Goal: Task Accomplishment & Management: Manage account settings

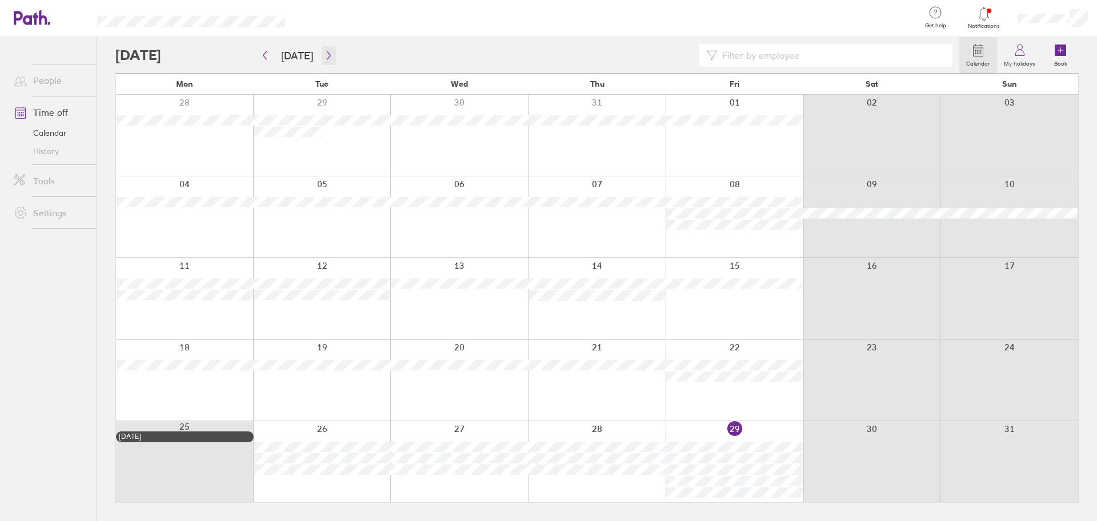
click at [325, 51] on icon "button" at bounding box center [328, 55] width 9 height 9
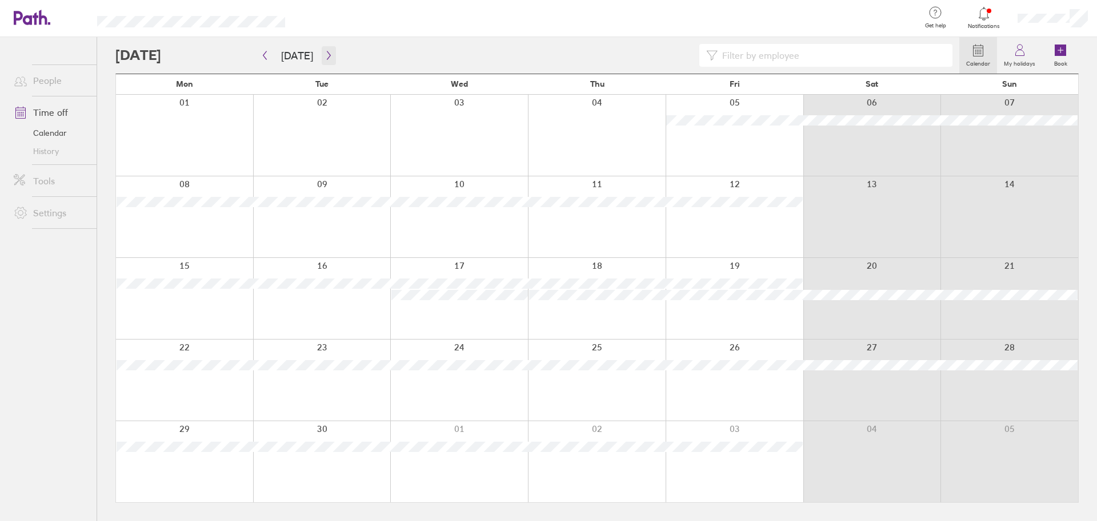
click at [322, 59] on button "button" at bounding box center [329, 55] width 14 height 19
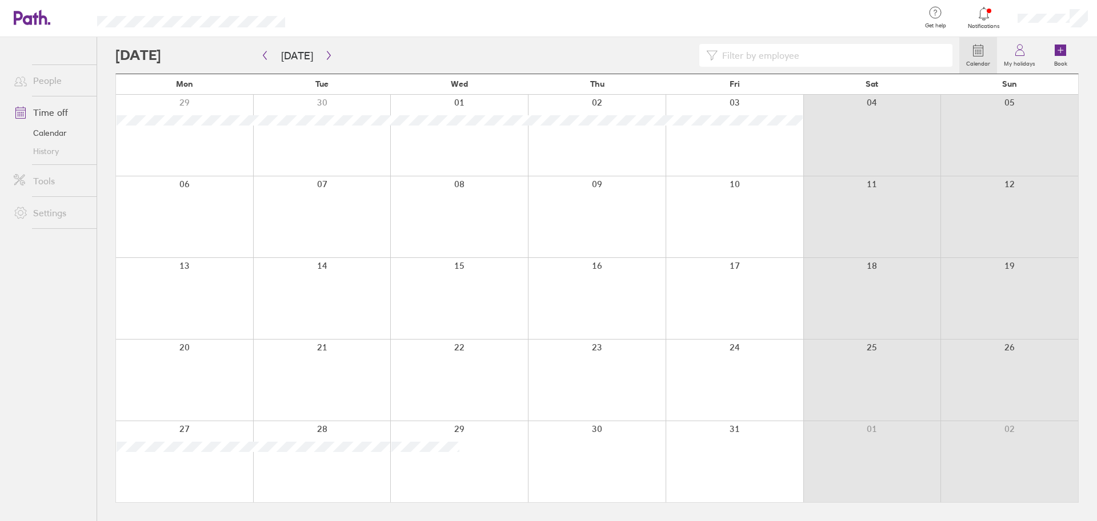
click at [200, 307] on div at bounding box center [184, 298] width 137 height 81
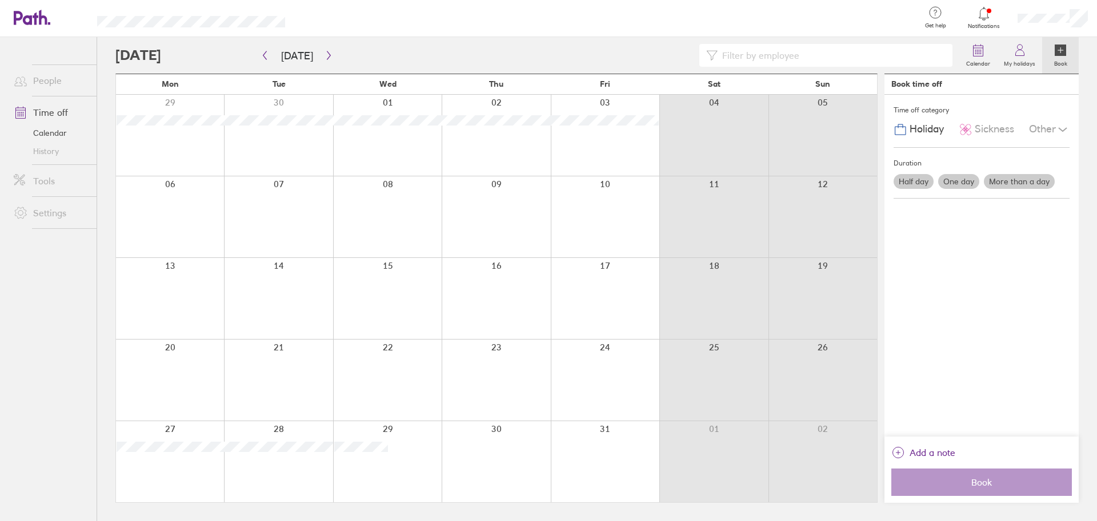
click at [287, 278] on div at bounding box center [278, 298] width 109 height 81
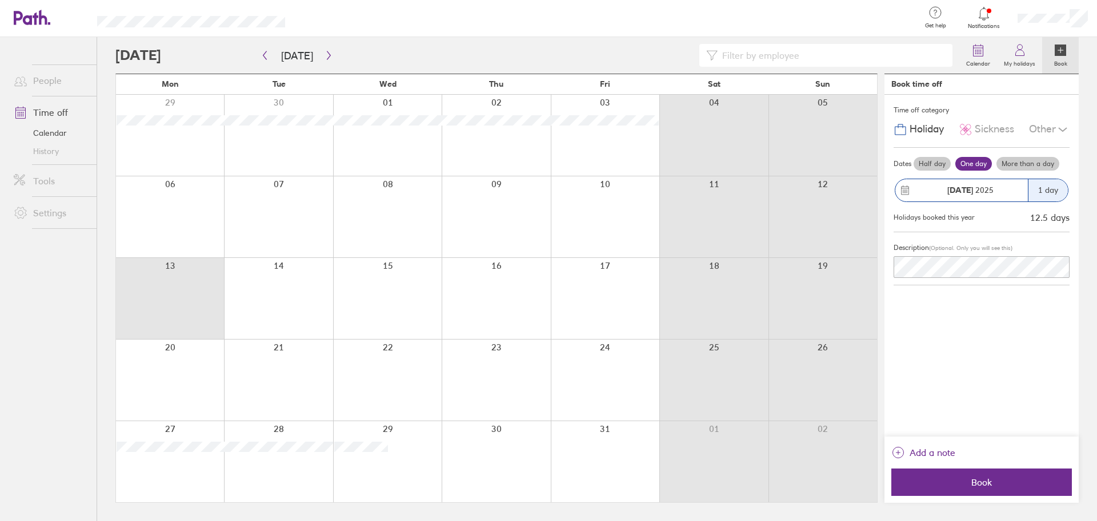
drag, startPoint x: 201, startPoint y: 292, endPoint x: 186, endPoint y: 306, distance: 20.3
click at [198, 293] on div at bounding box center [170, 298] width 108 height 81
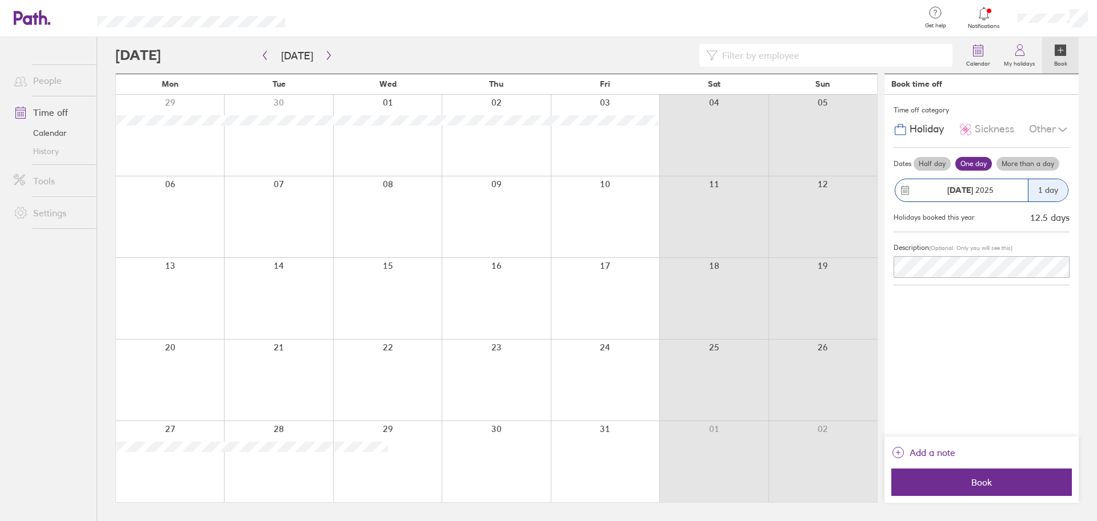
click at [188, 302] on div at bounding box center [170, 298] width 108 height 81
drag, startPoint x: 182, startPoint y: 298, endPoint x: 172, endPoint y: 298, distance: 9.7
click at [181, 296] on div at bounding box center [170, 298] width 108 height 81
click at [177, 300] on div at bounding box center [170, 298] width 108 height 81
click at [1003, 156] on div "Half day One day More than a day" at bounding box center [990, 164] width 158 height 18
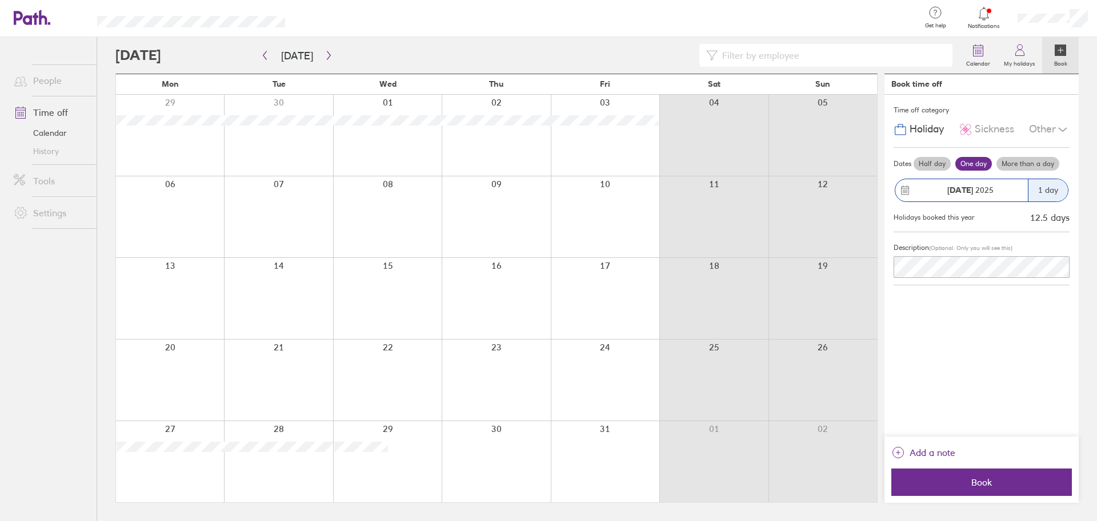
click at [1014, 162] on label "More than a day" at bounding box center [1027, 164] width 63 height 14
click at [0, 0] on input "More than a day" at bounding box center [0, 0] width 0 height 0
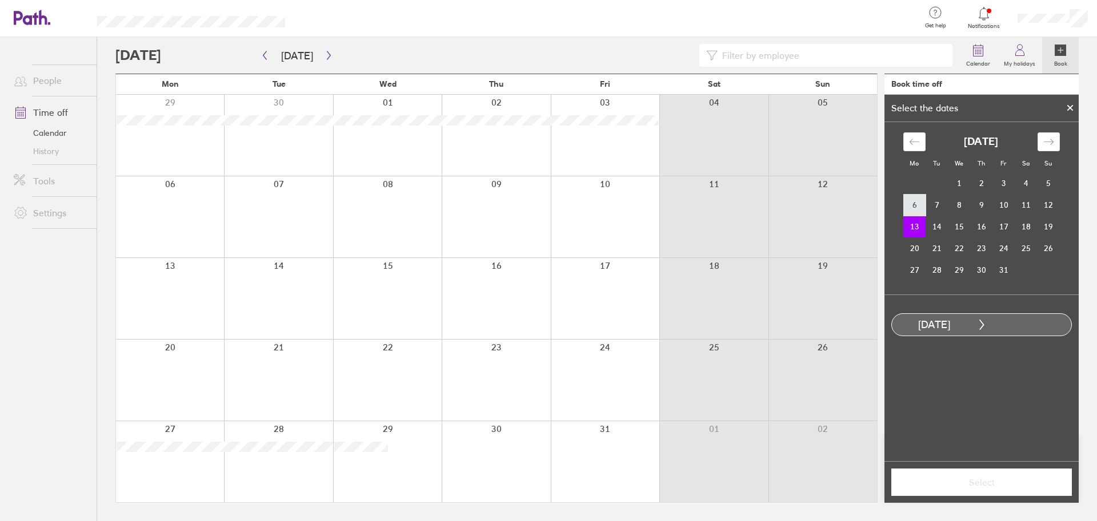
drag, startPoint x: 932, startPoint y: 226, endPoint x: 921, endPoint y: 213, distance: 17.0
click at [921, 213] on tbody "1 2 3 4 5 6 7 8 9 10 11 12 13 14 15 16 17 18 19 20 21 22 23 24 25 26 27 28 29 3…" at bounding box center [981, 226] width 156 height 109
click at [943, 223] on td "14" at bounding box center [936, 227] width 22 height 22
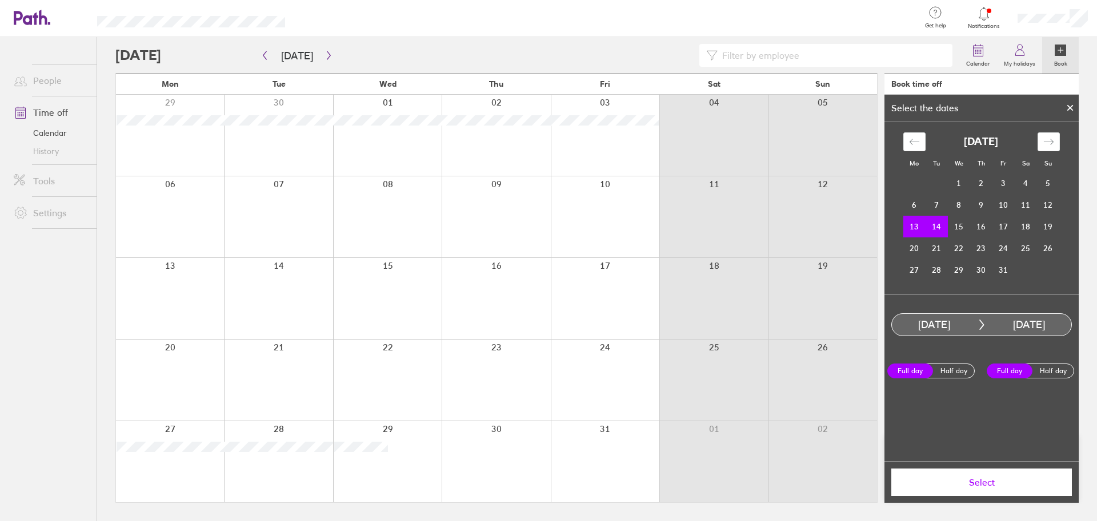
click at [1003, 479] on span "Select" at bounding box center [981, 482] width 164 height 10
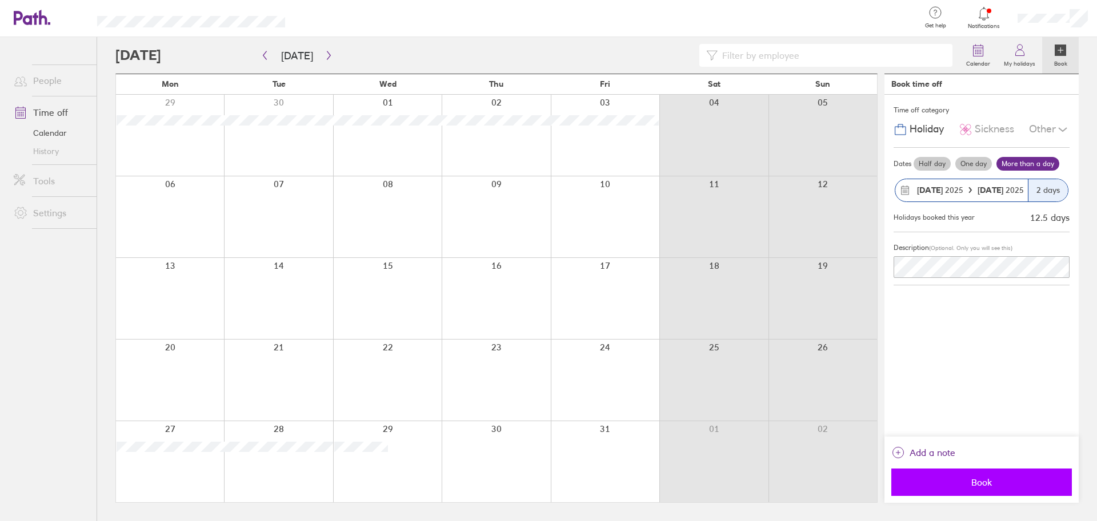
click at [932, 487] on span "Book" at bounding box center [981, 482] width 164 height 10
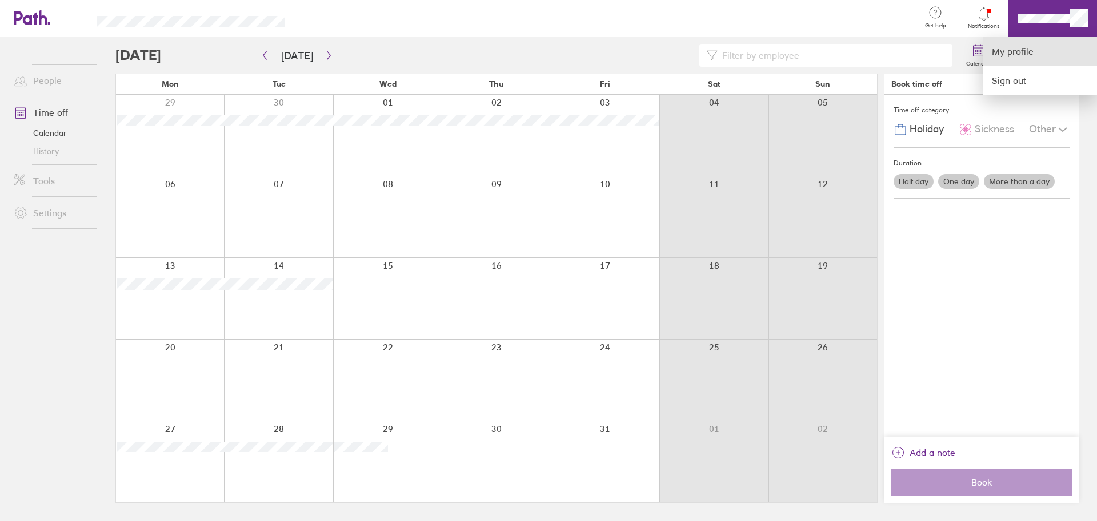
click at [1045, 46] on link "My profile" at bounding box center [1039, 51] width 114 height 29
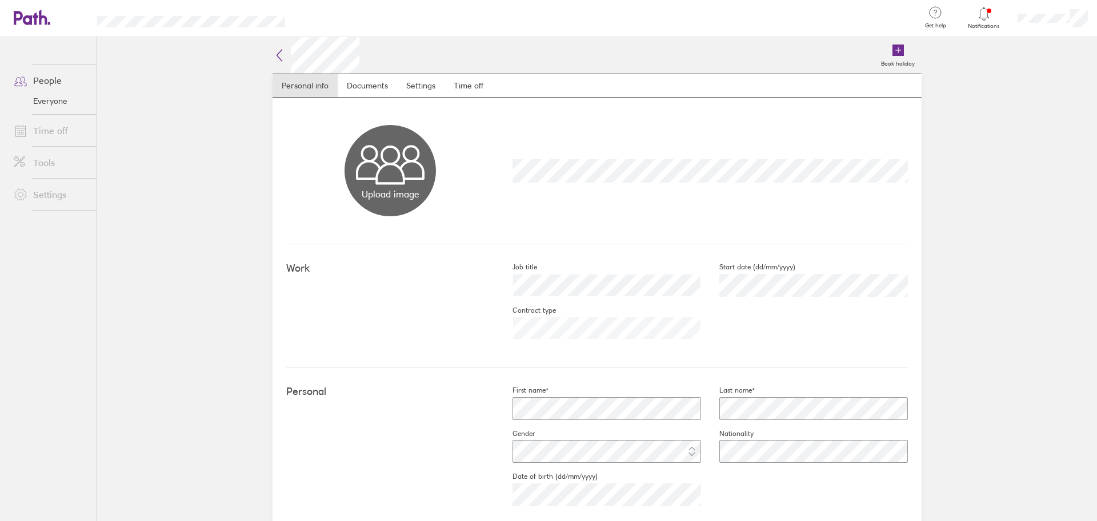
click at [278, 58] on icon at bounding box center [279, 56] width 14 height 14
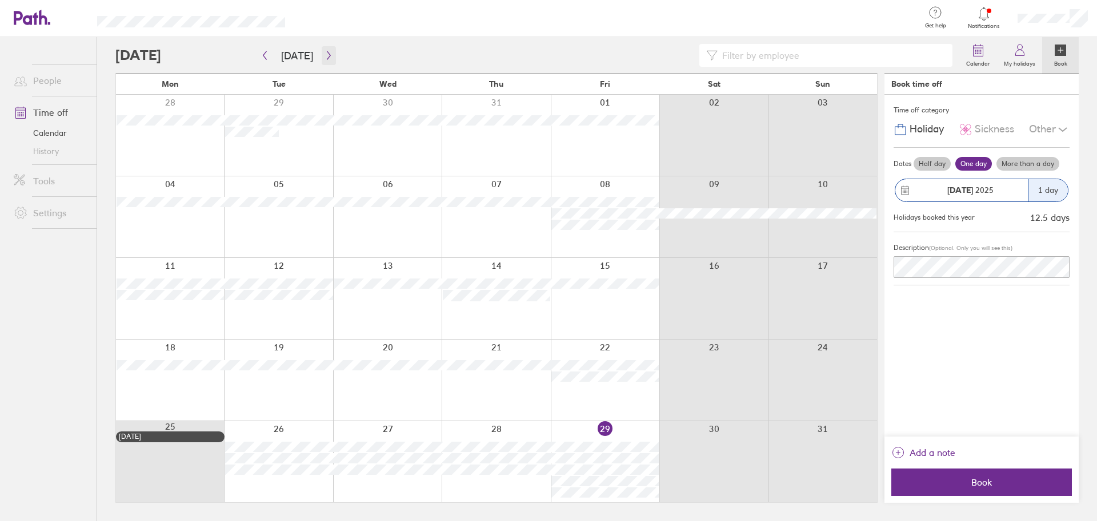
click at [319, 53] on span "[DATE]" at bounding box center [297, 55] width 78 height 19
click at [322, 53] on button "button" at bounding box center [329, 55] width 14 height 19
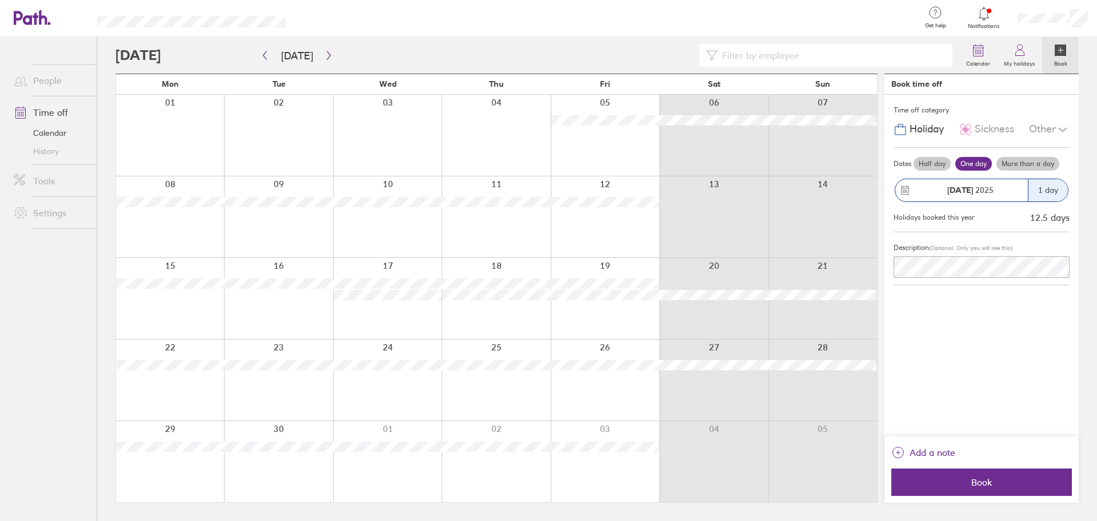
click at [324, 54] on icon "button" at bounding box center [328, 55] width 9 height 9
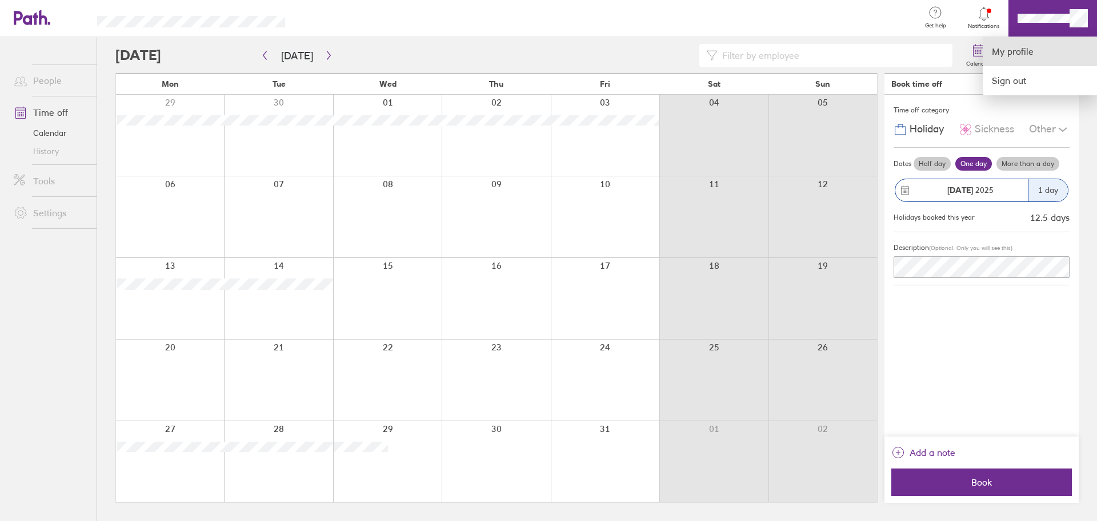
click at [1065, 53] on link "My profile" at bounding box center [1039, 51] width 114 height 29
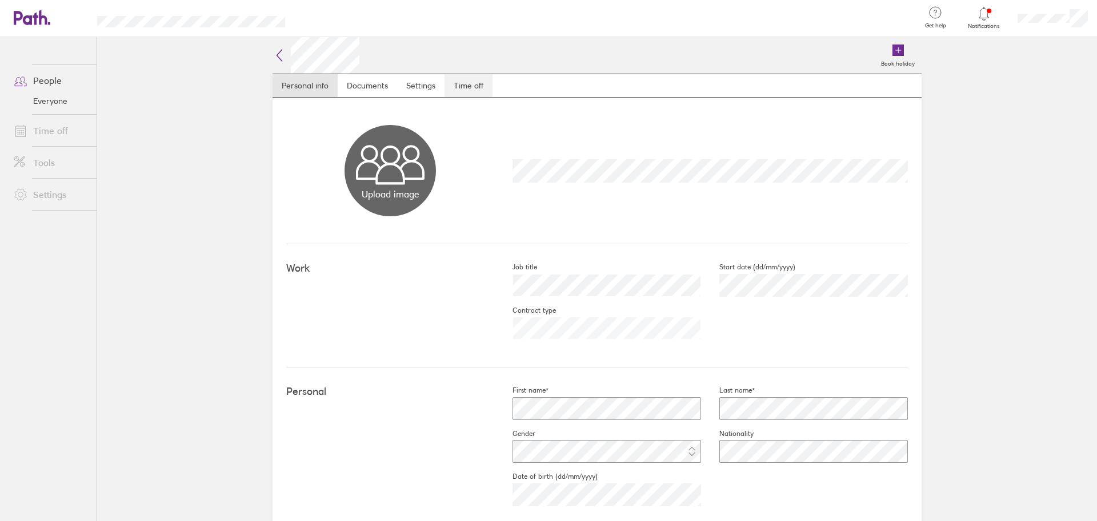
click at [456, 90] on link "Time off" at bounding box center [468, 85] width 48 height 23
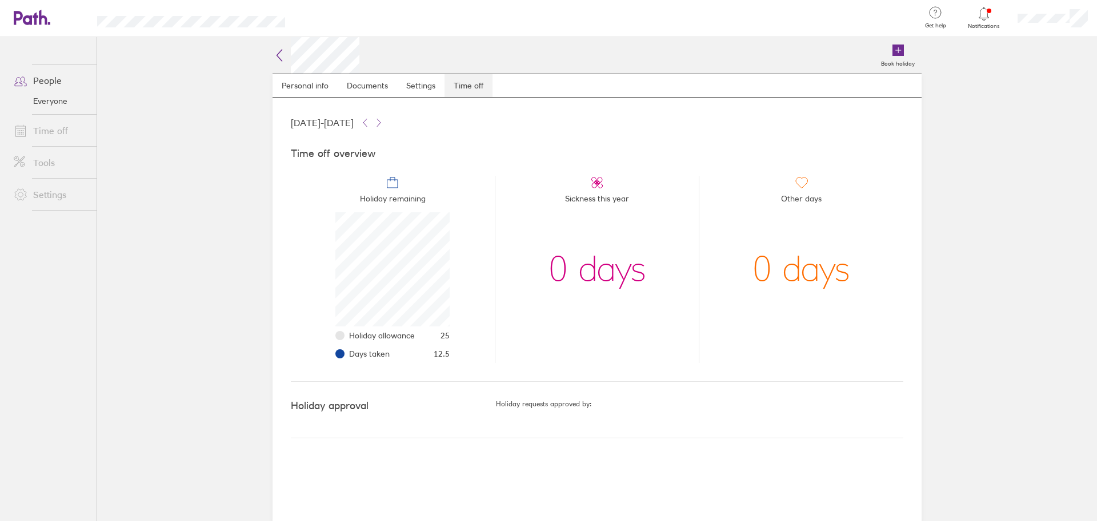
scroll to position [114, 114]
click at [21, 15] on icon at bounding box center [26, 18] width 25 height 14
